Goal: Transaction & Acquisition: Obtain resource

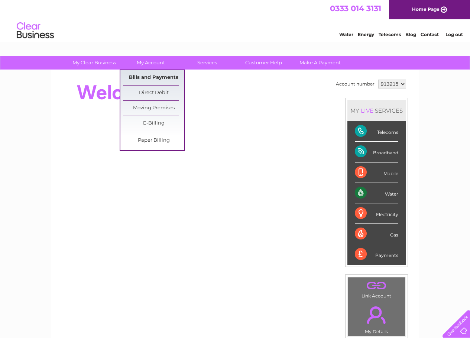
click at [148, 78] on link "Bills and Payments" at bounding box center [153, 77] width 61 height 15
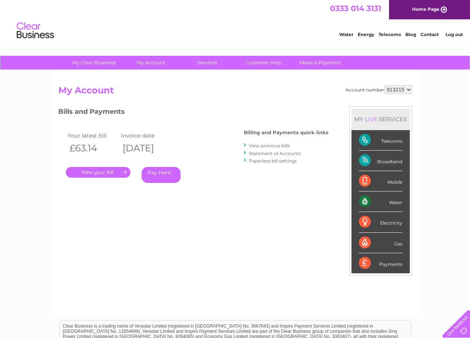
click at [112, 173] on link "." at bounding box center [98, 172] width 65 height 11
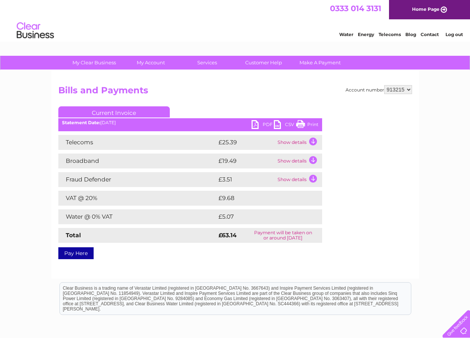
click at [265, 123] on link "PDF" at bounding box center [262, 125] width 22 height 11
click at [456, 37] on link "Log out" at bounding box center [453, 35] width 17 height 6
